Goal: Information Seeking & Learning: Learn about a topic

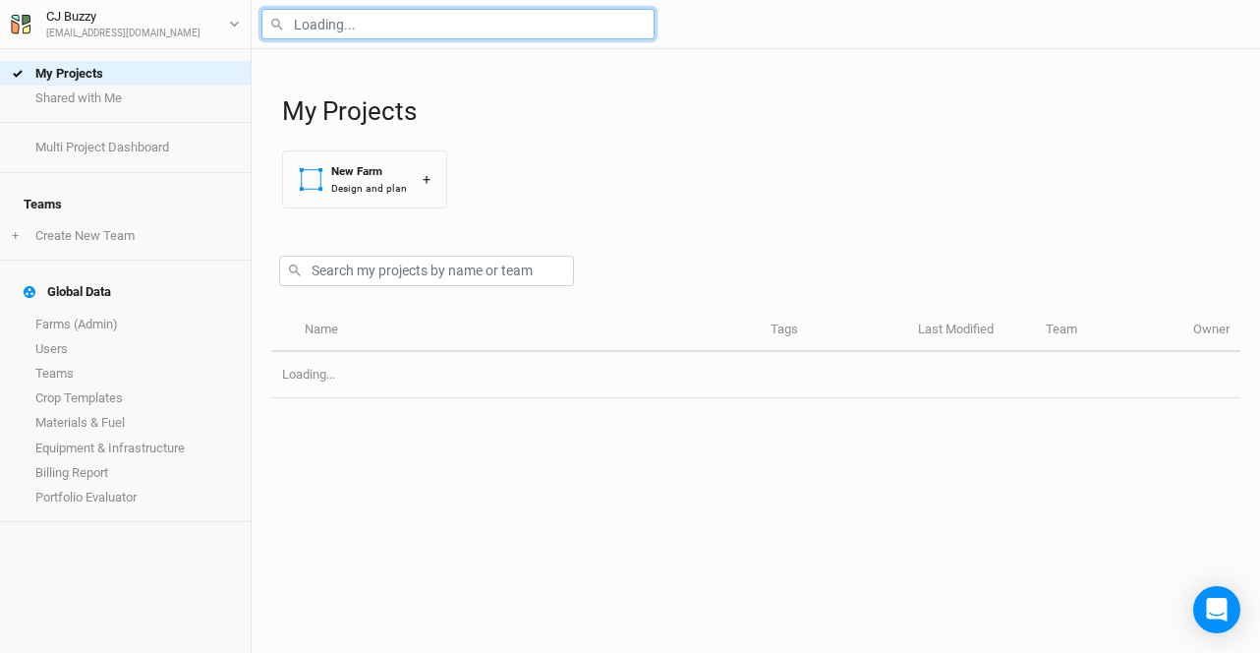
click at [314, 23] on input "text" at bounding box center [457, 24] width 393 height 30
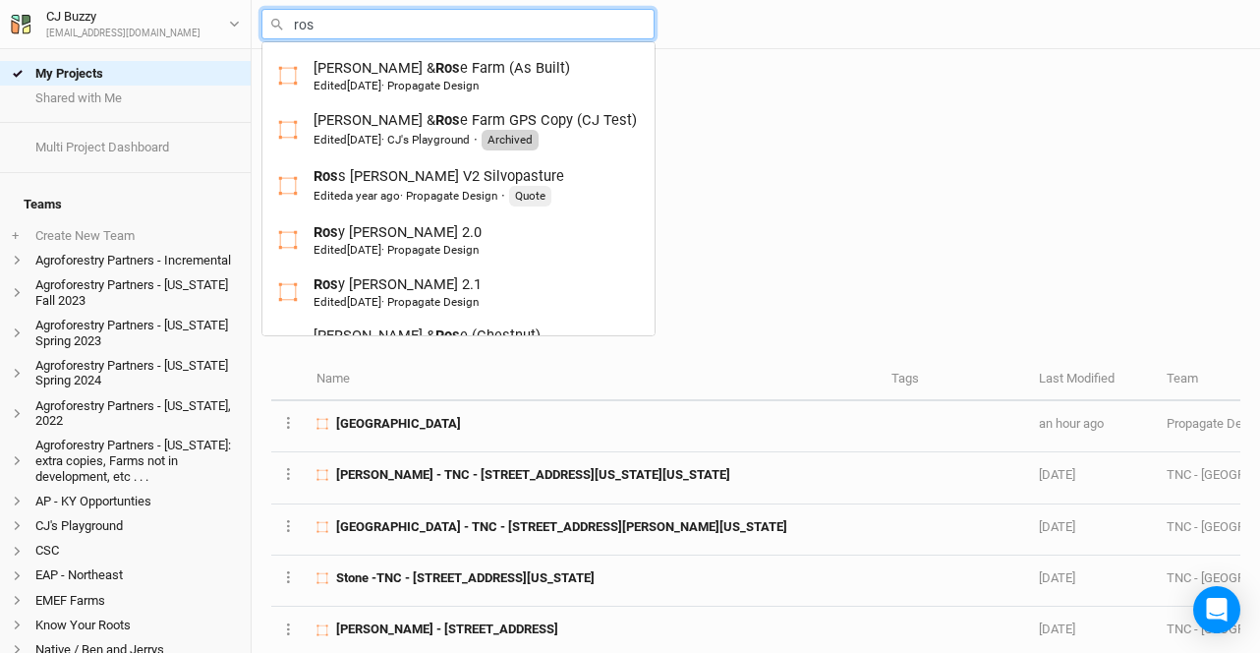
type input "rosy"
type input "rosy Meadows 2.0"
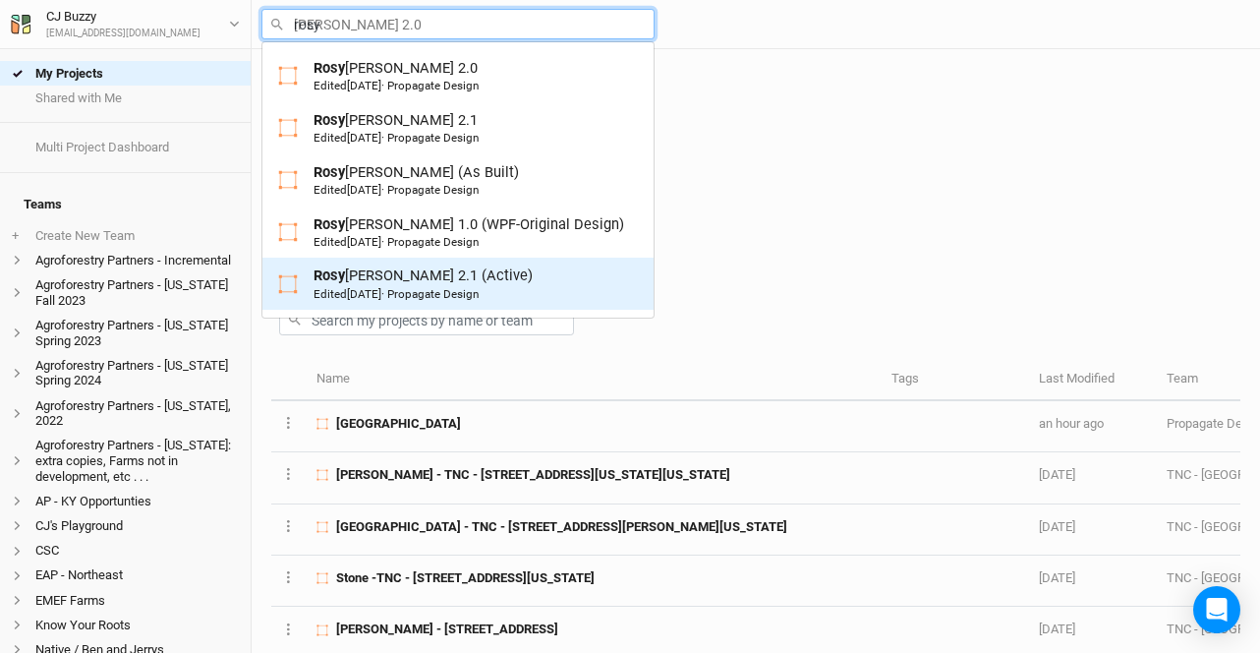
click at [450, 281] on div "Rosy Meadows 2.1 (Active) Edited 2 years ago · Propagate Design" at bounding box center [422, 283] width 219 height 36
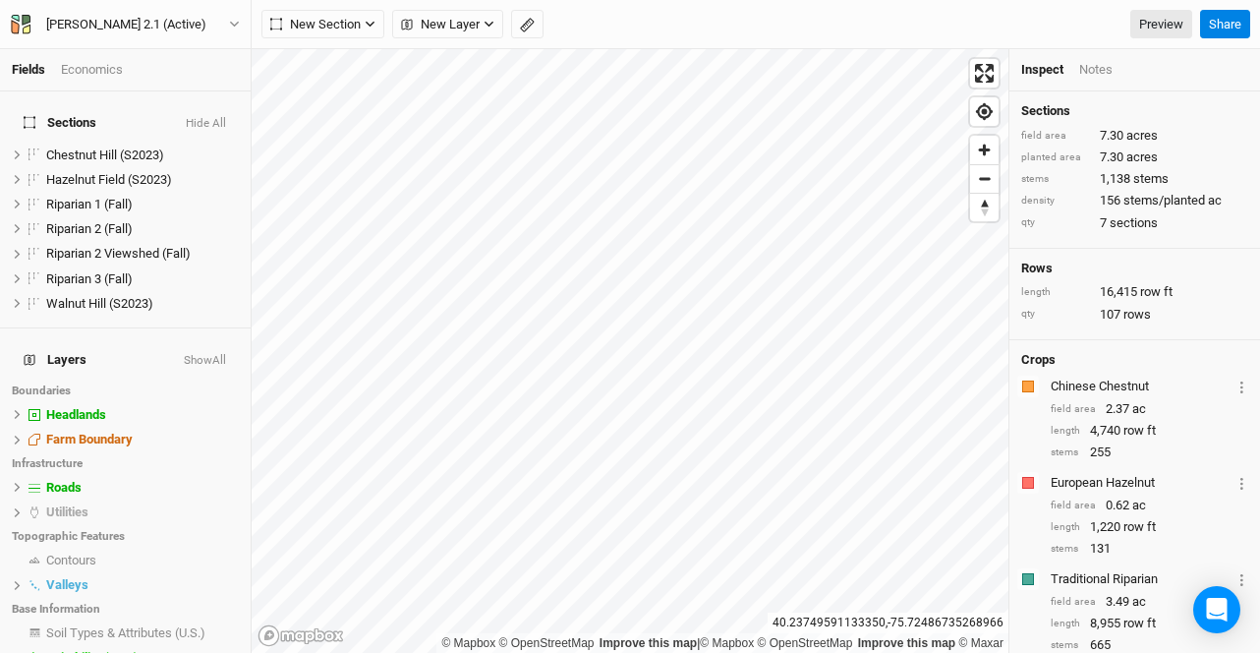
click at [108, 72] on div "Economics" at bounding box center [92, 70] width 62 height 18
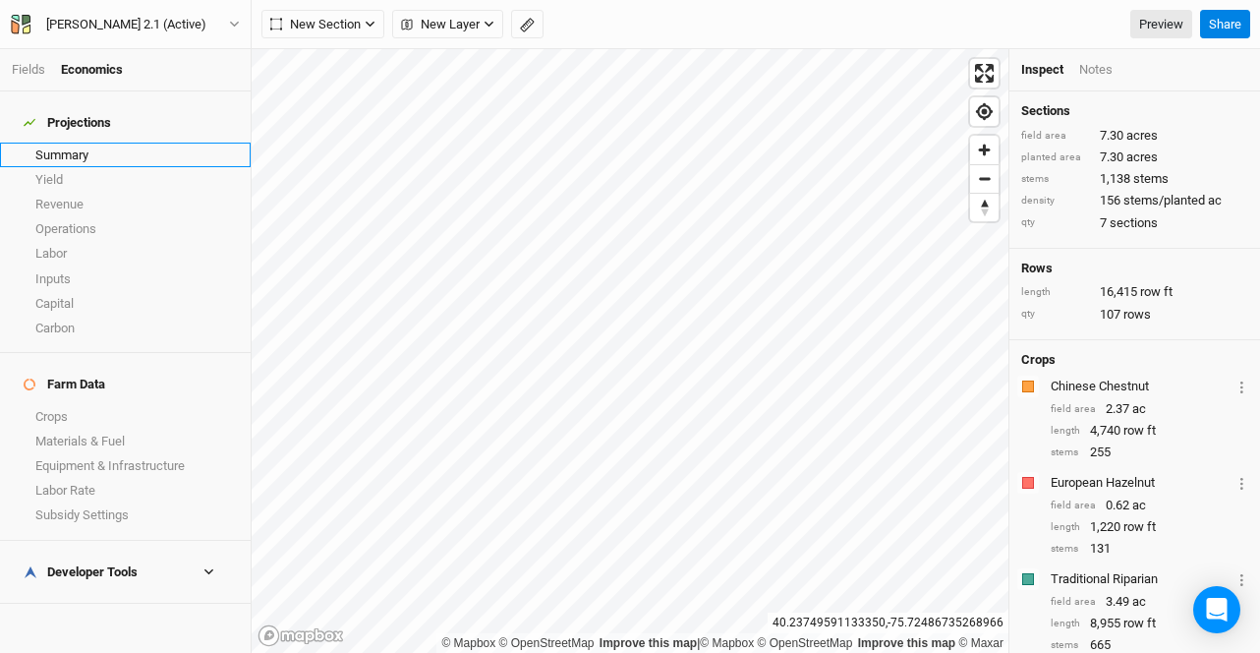
click at [97, 144] on link "Summary" at bounding box center [125, 154] width 251 height 25
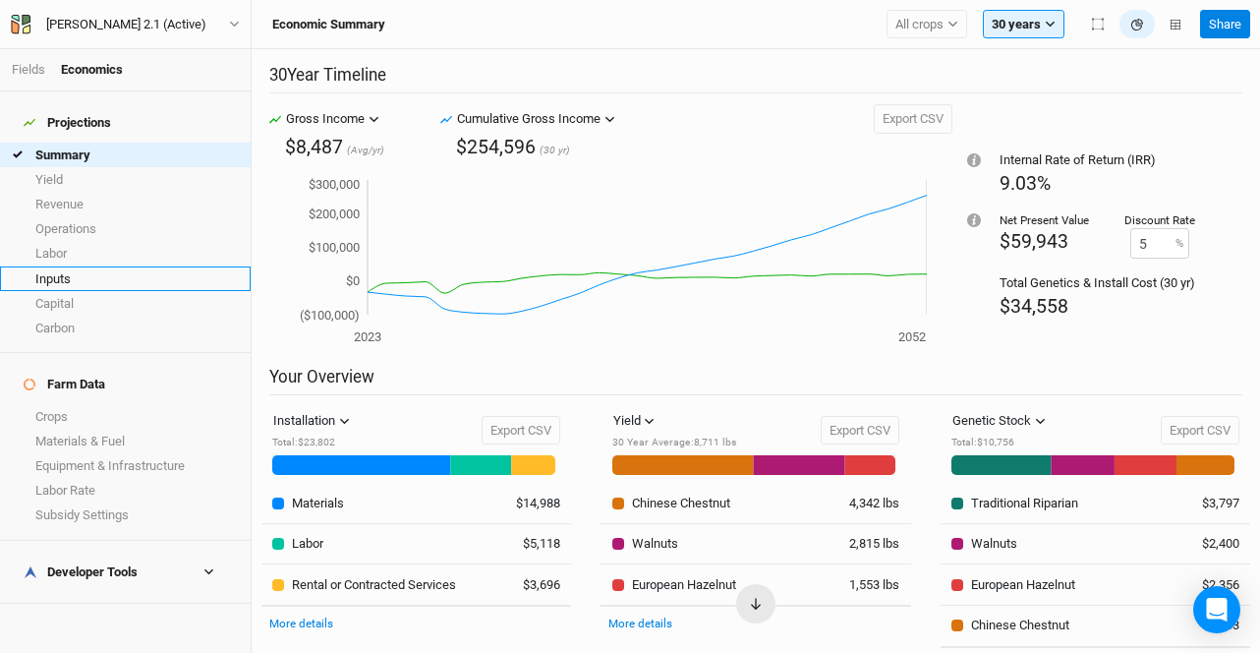
click at [110, 268] on link "Inputs" at bounding box center [125, 278] width 251 height 25
